Goal: Transaction & Acquisition: Purchase product/service

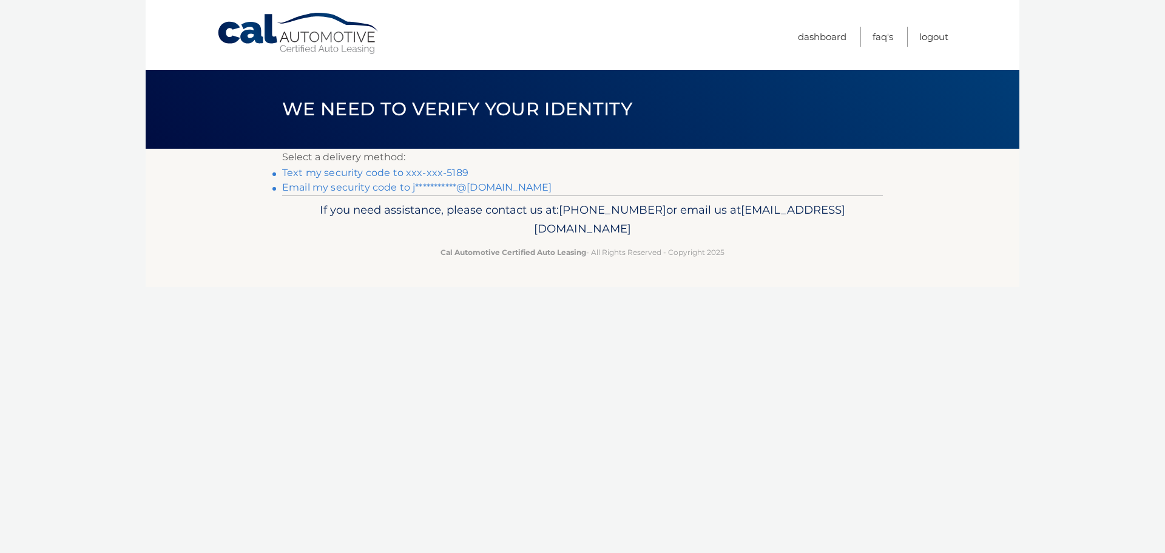
click at [347, 175] on link "Text my security code to xxx-xxx-5189" at bounding box center [375, 173] width 186 height 12
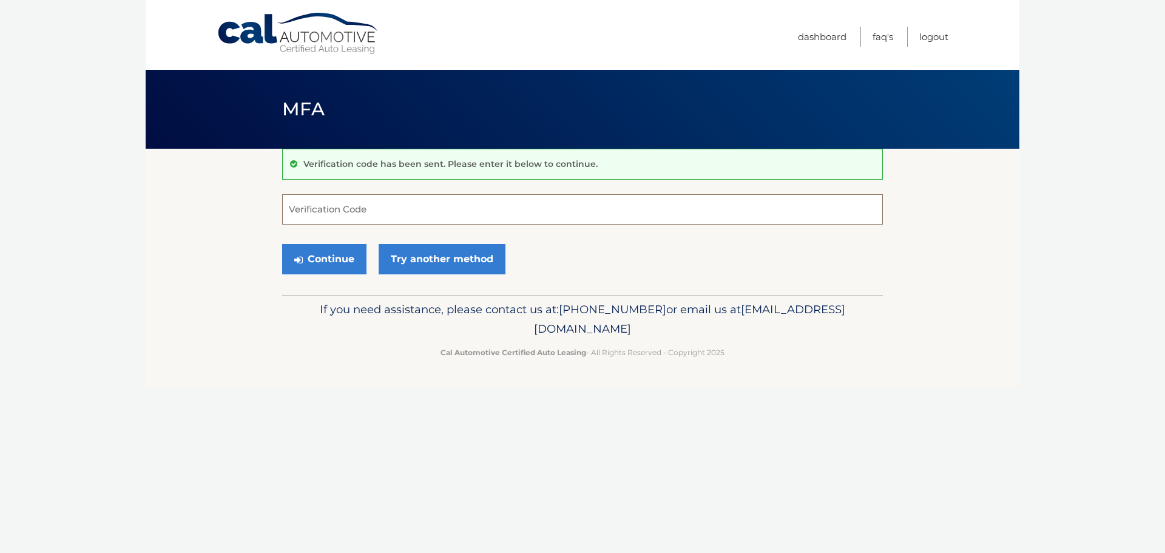
click at [348, 212] on input "Verification Code" at bounding box center [582, 209] width 601 height 30
type input "906039"
click at [282, 244] on button "Continue" at bounding box center [324, 259] width 84 height 30
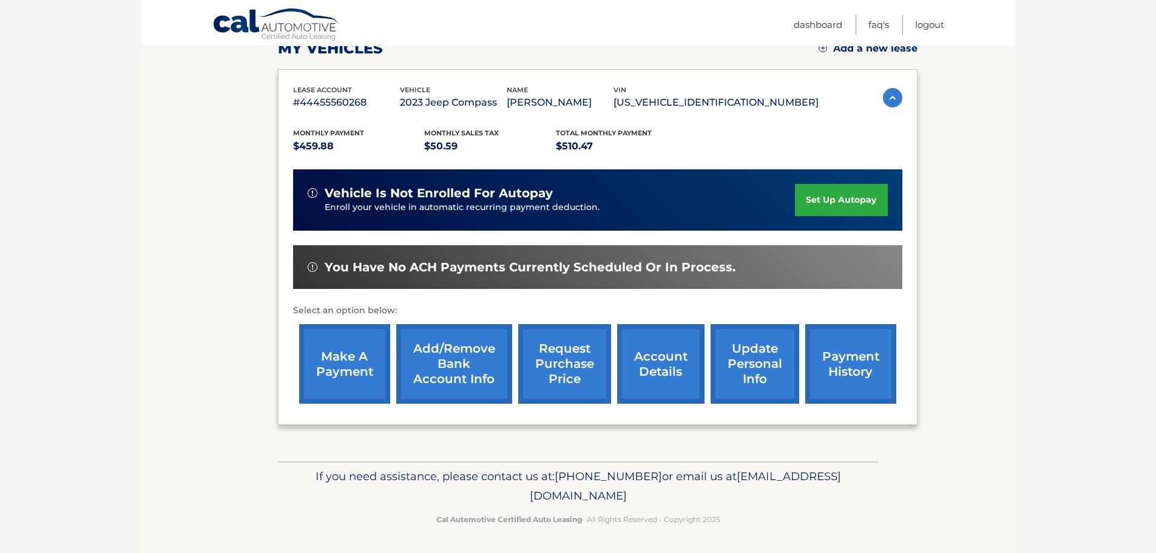
scroll to position [183, 0]
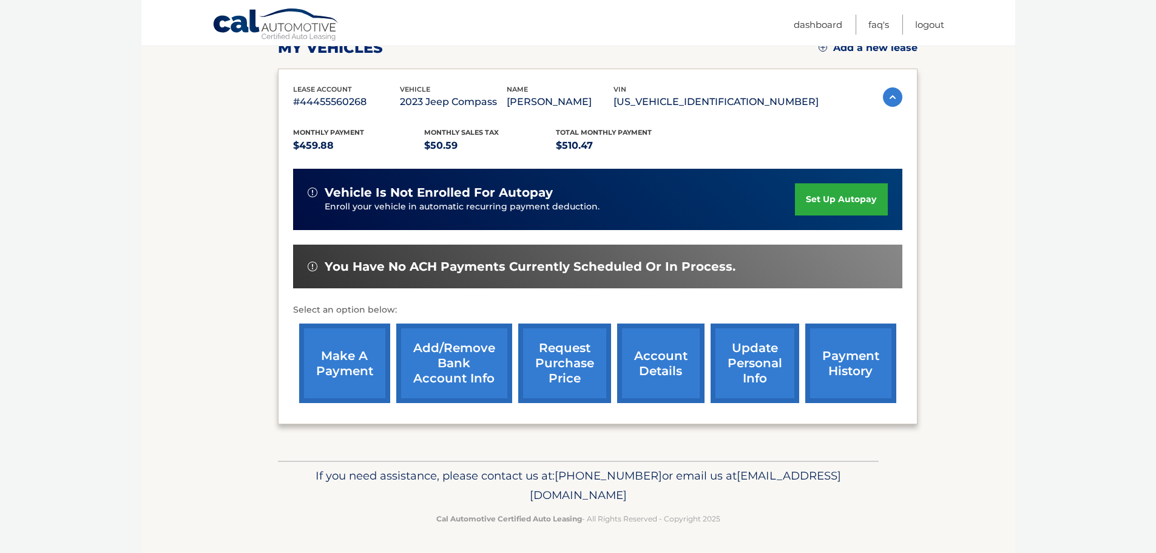
click at [348, 390] on link "make a payment" at bounding box center [344, 363] width 91 height 80
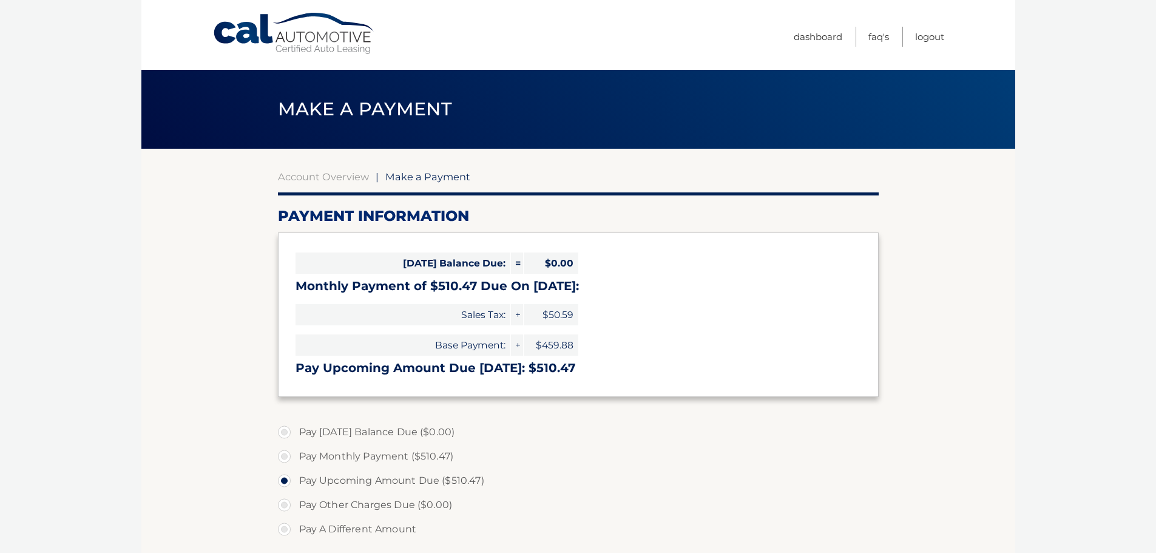
scroll to position [61, 0]
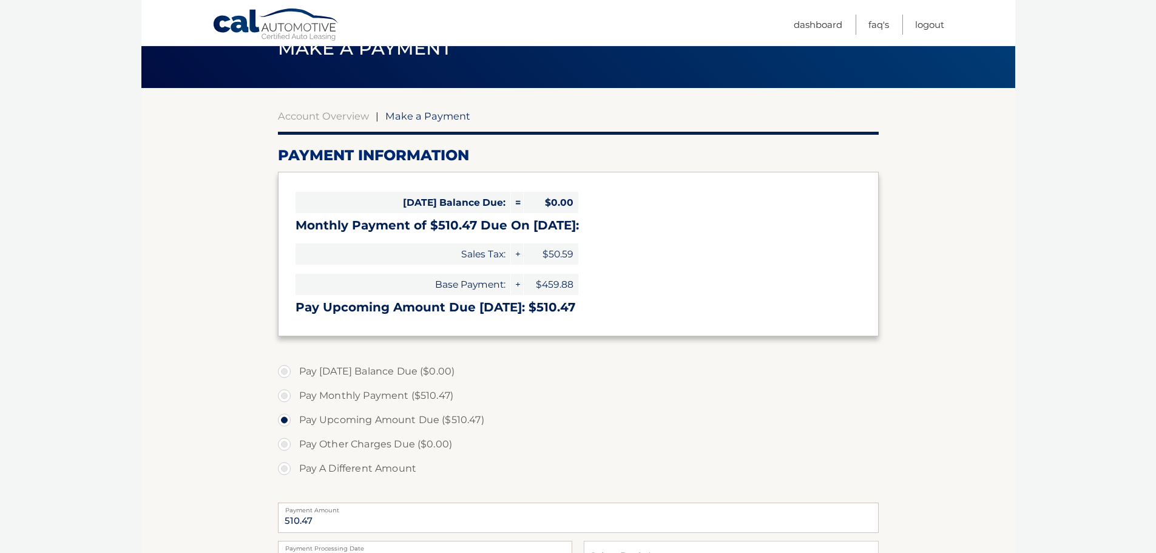
click at [285, 424] on label "Pay Upcoming Amount Due ($510.47)" at bounding box center [578, 420] width 601 height 24
click at [285, 424] on input "Pay Upcoming Amount Due ($510.47)" at bounding box center [289, 417] width 12 height 19
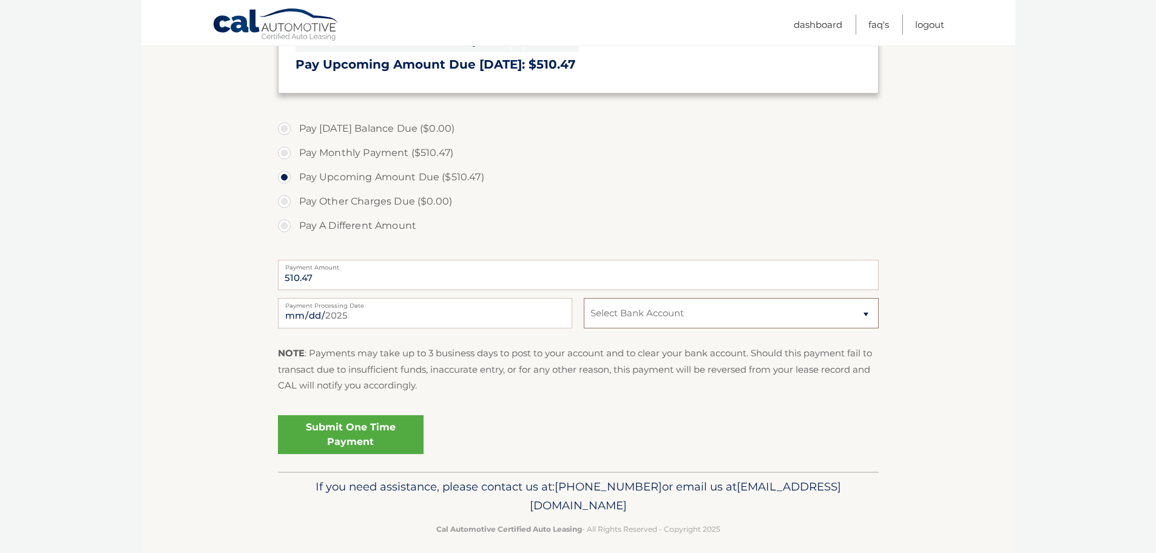
click at [703, 317] on select "Select Bank Account Checking PHILA POLICE &amp; FIRE FED CU *****2701 Checking …" at bounding box center [731, 313] width 294 height 30
select select "NjNkY2YwMTAtZTYxYS00MGI0LWIyYWQtMzRjZWI2ZDBlMDMz"
click at [584, 298] on select "Select Bank Account Checking PHILA POLICE &amp; FIRE FED CU *****2701 Checking …" at bounding box center [731, 313] width 294 height 30
click at [348, 434] on link "Submit One Time Payment" at bounding box center [351, 434] width 146 height 39
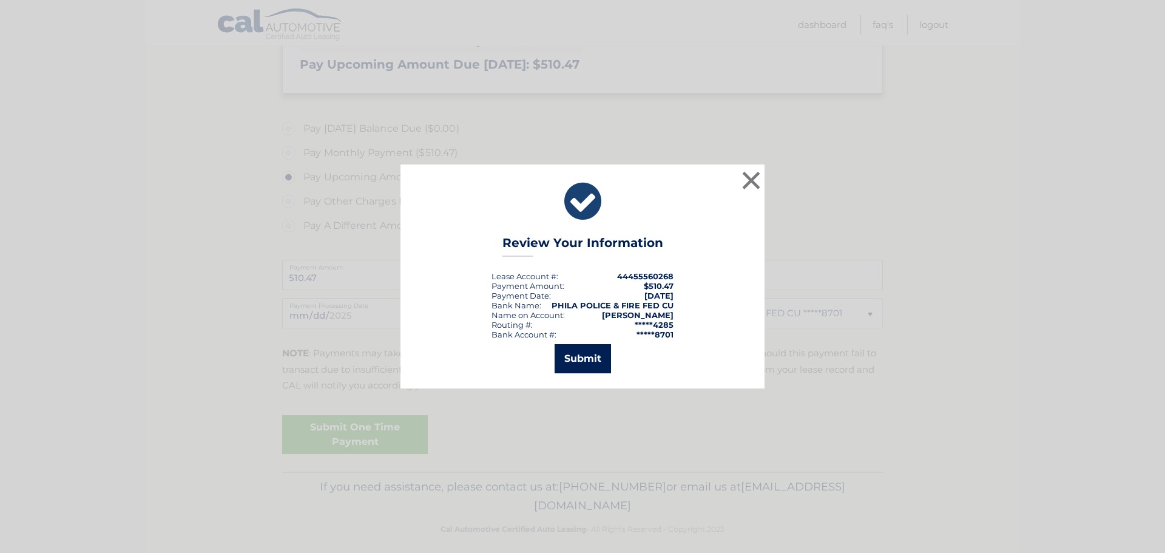
click at [584, 360] on button "Submit" at bounding box center [583, 358] width 56 height 29
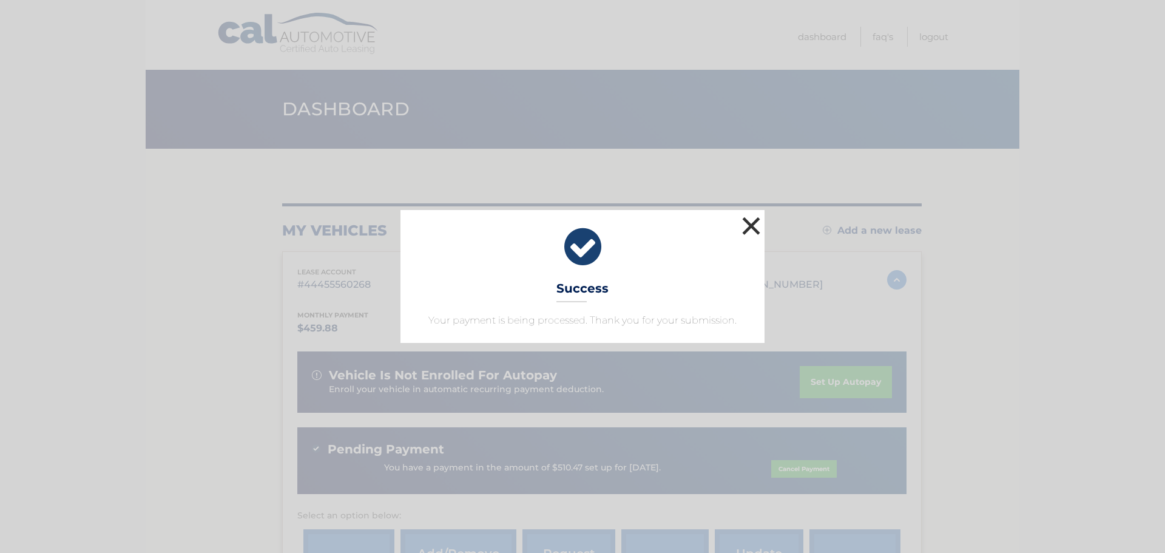
click at [745, 225] on button "×" at bounding box center [751, 226] width 24 height 24
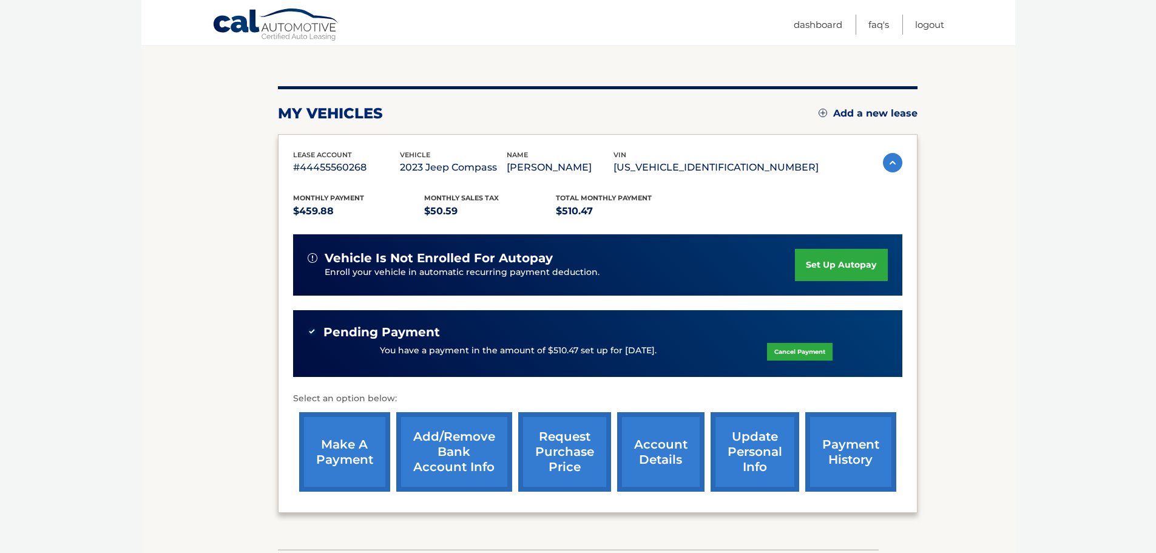
scroll to position [121, 0]
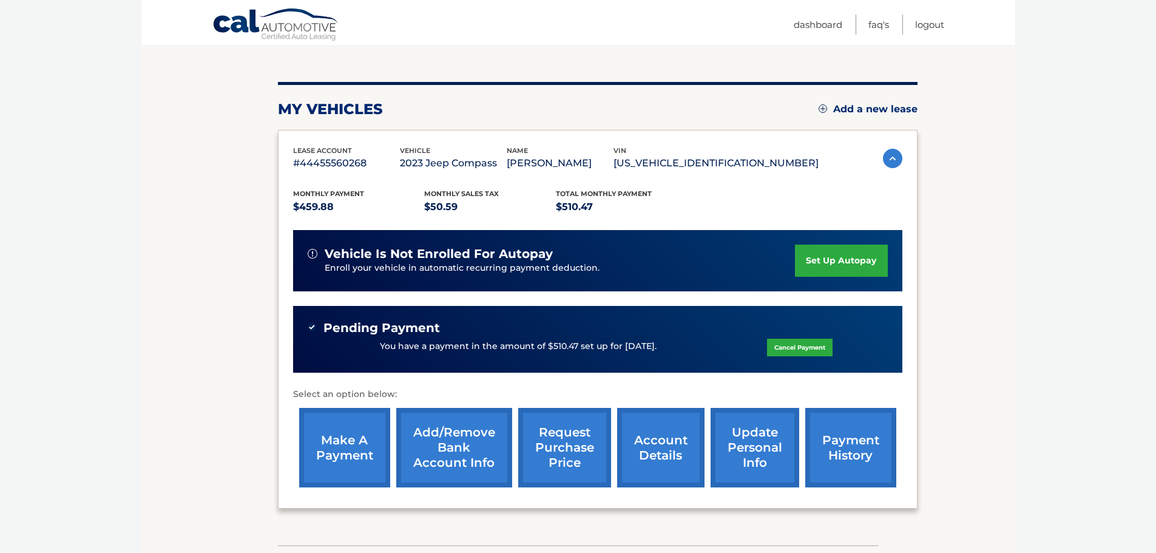
click at [366, 446] on link "make a payment" at bounding box center [344, 448] width 91 height 80
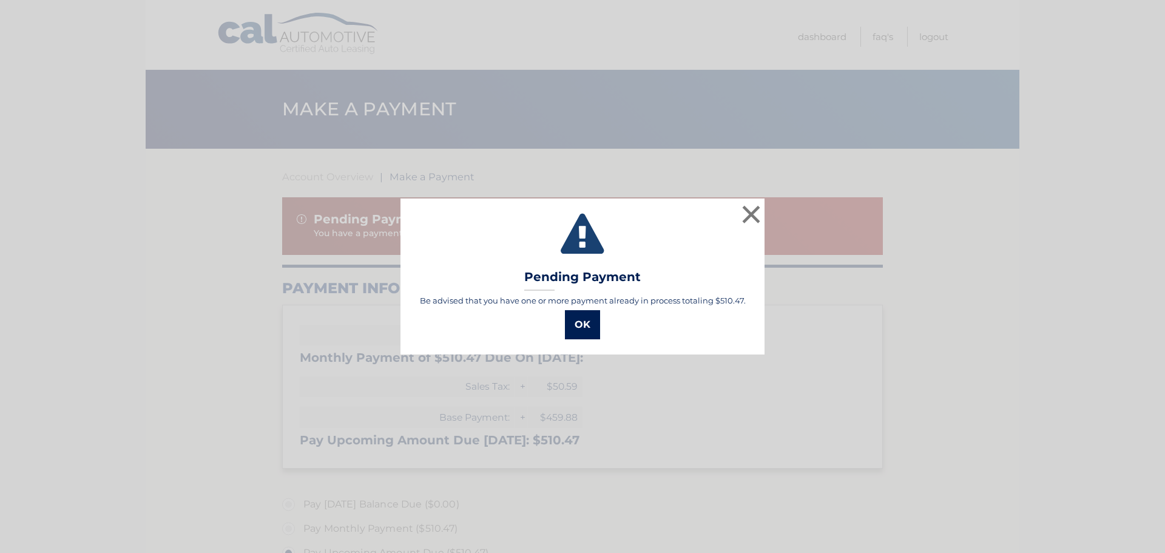
click at [587, 320] on button "OK" at bounding box center [582, 324] width 35 height 29
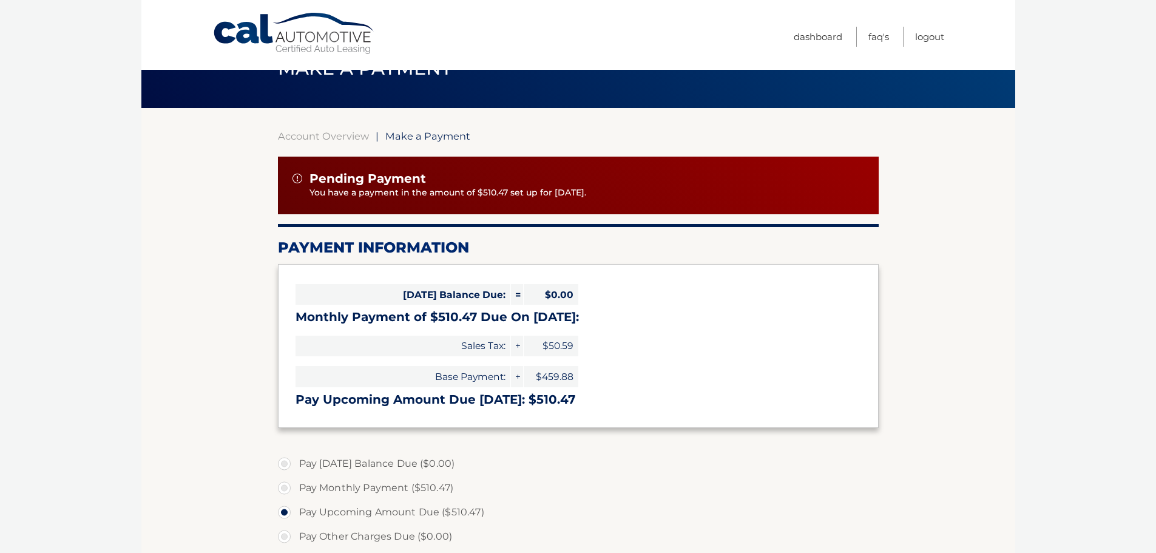
scroll to position [121, 0]
